Goal: Task Accomplishment & Management: Manage account settings

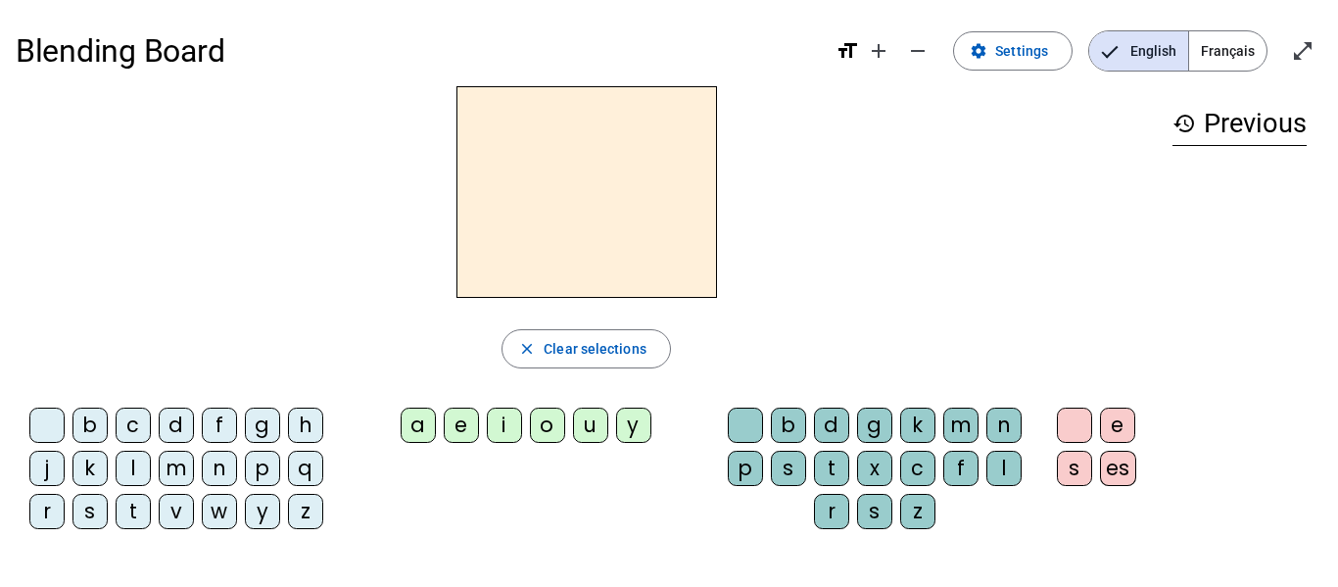
click at [838, 127] on div at bounding box center [586, 191] width 1141 height 211
click at [1039, 62] on span "Settings" at bounding box center [1021, 50] width 53 height 23
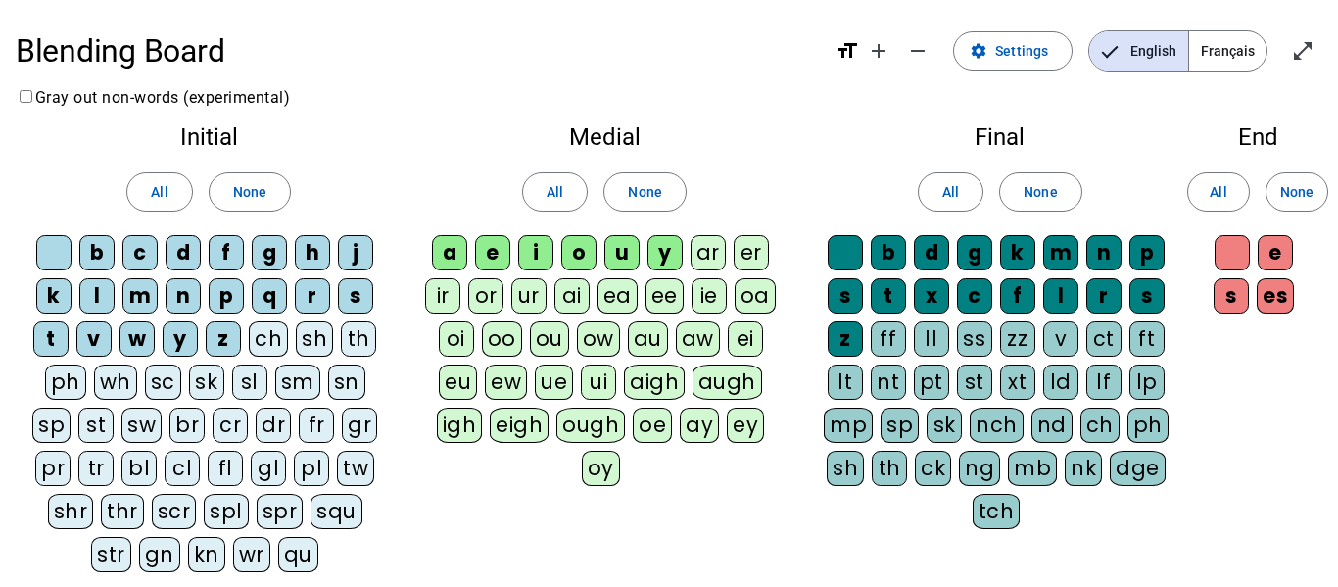
click at [285, 555] on div "qu" at bounding box center [298, 554] width 40 height 35
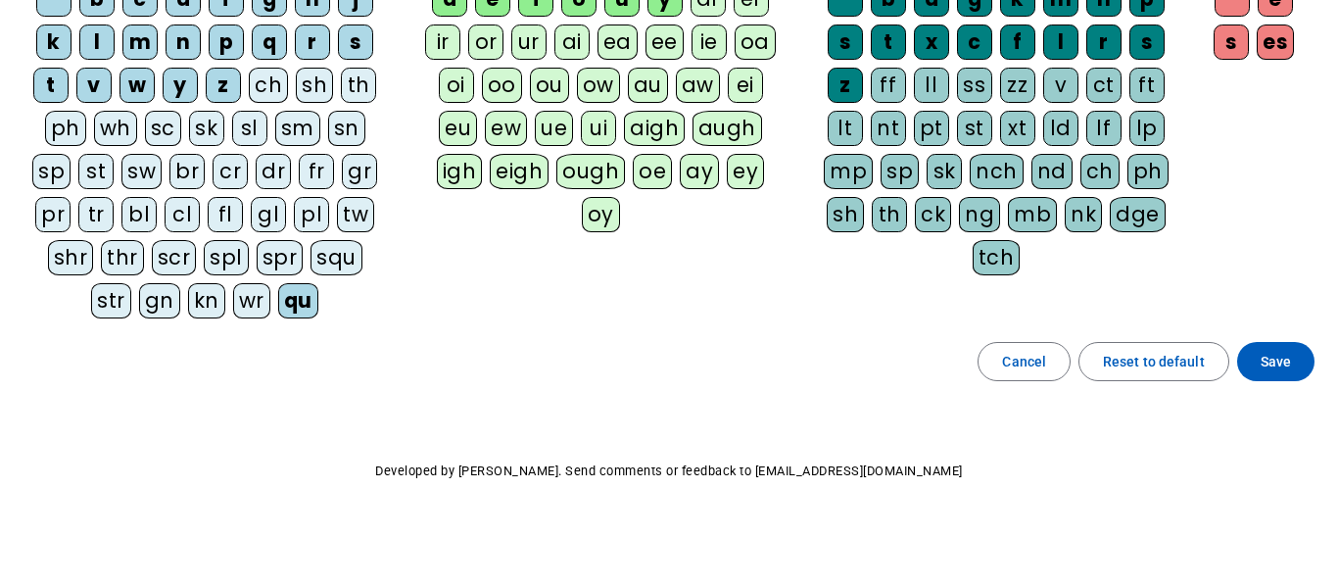
click at [1263, 385] on div "Blending Board format_size add remove settings Settings English Français open_i…" at bounding box center [669, 166] width 1338 height 840
click at [1270, 380] on span at bounding box center [1275, 361] width 77 height 47
